Goal: Information Seeking & Learning: Find contact information

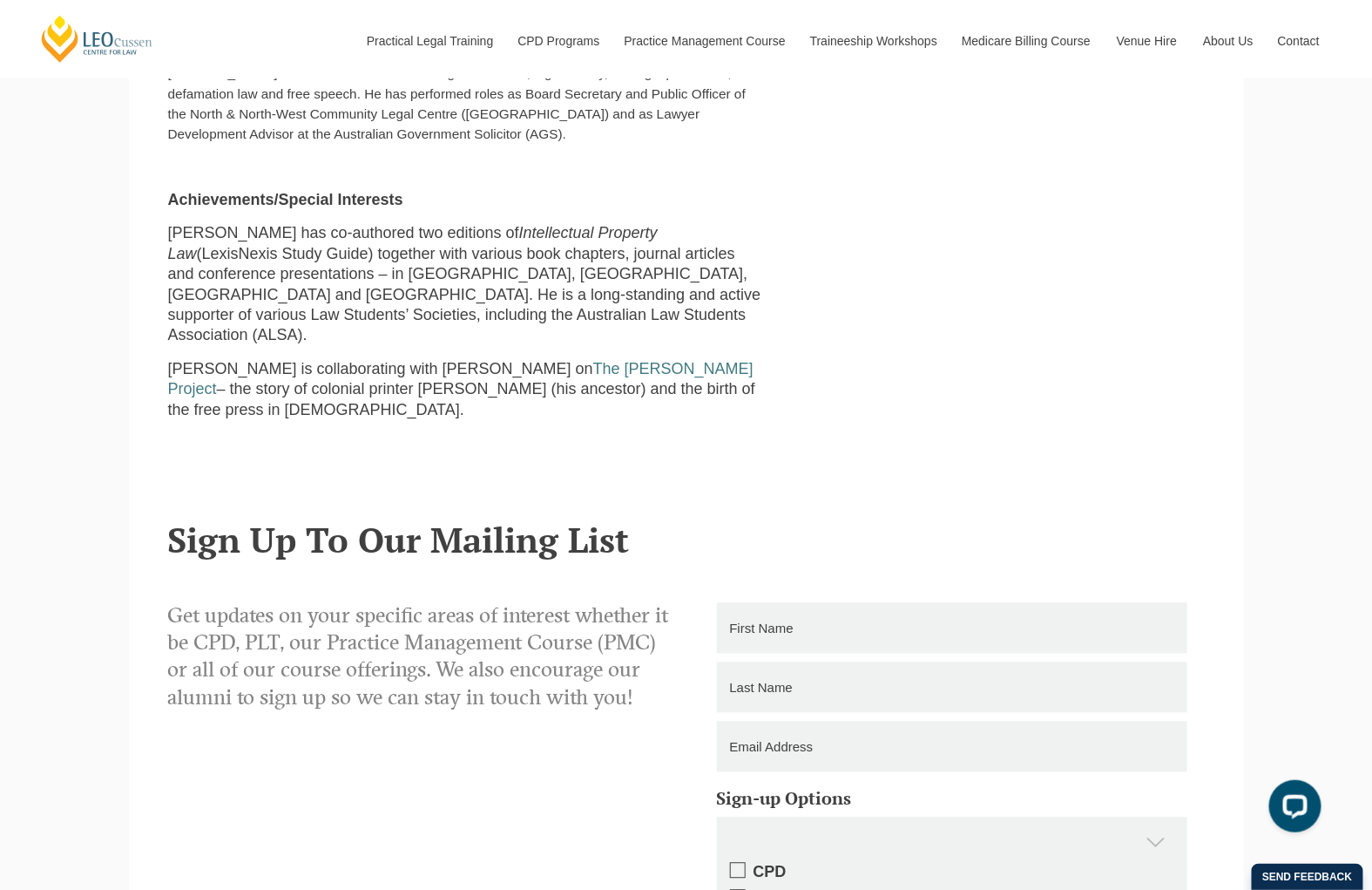
scroll to position [190, 0]
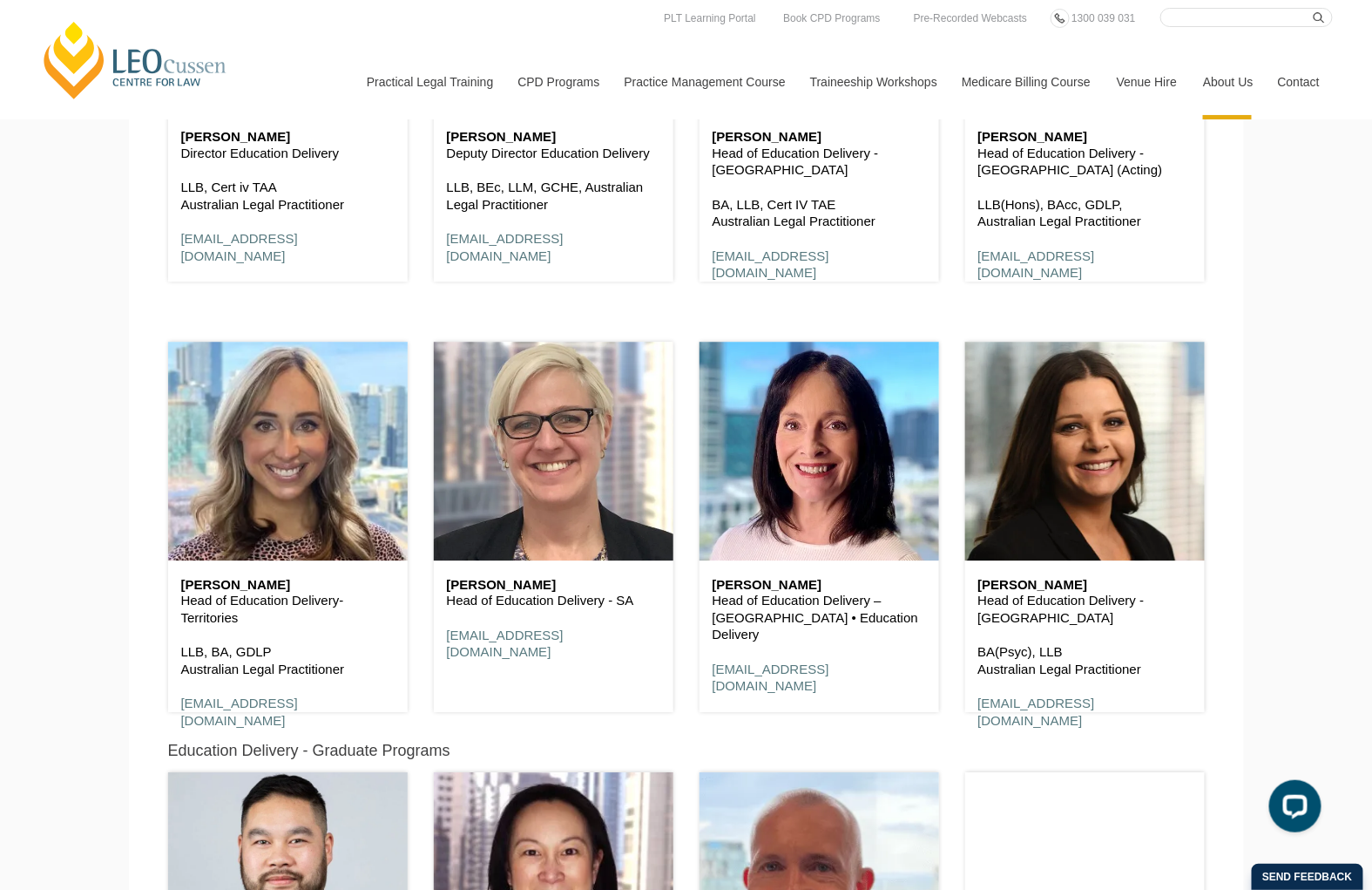
scroll to position [1188, 0]
